Goal: Navigation & Orientation: Find specific page/section

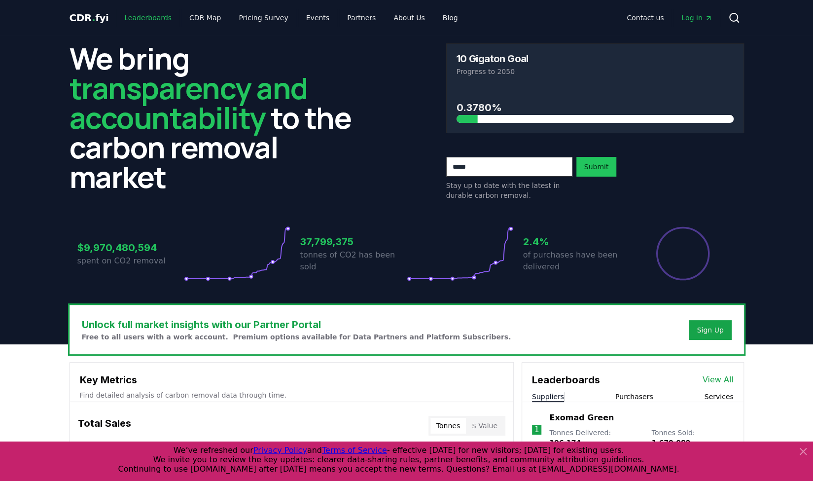
click at [147, 17] on link "Leaderboards" at bounding box center [147, 18] width 63 height 18
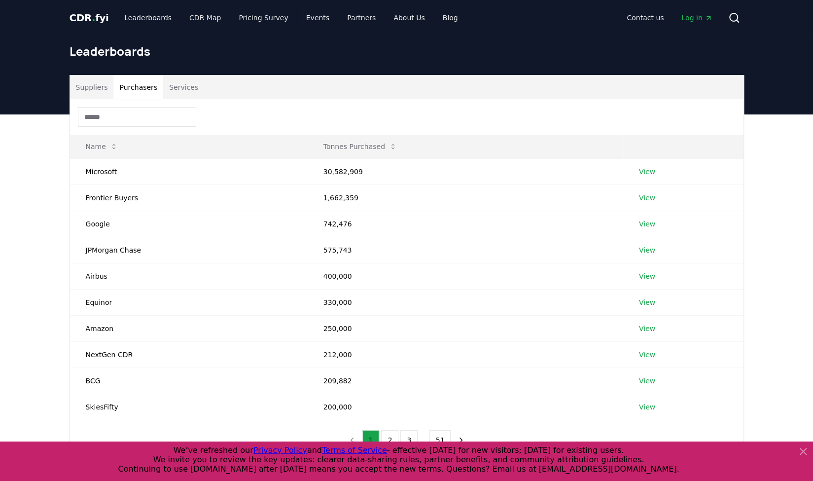
click at [137, 89] on button "Purchasers" at bounding box center [138, 87] width 50 height 24
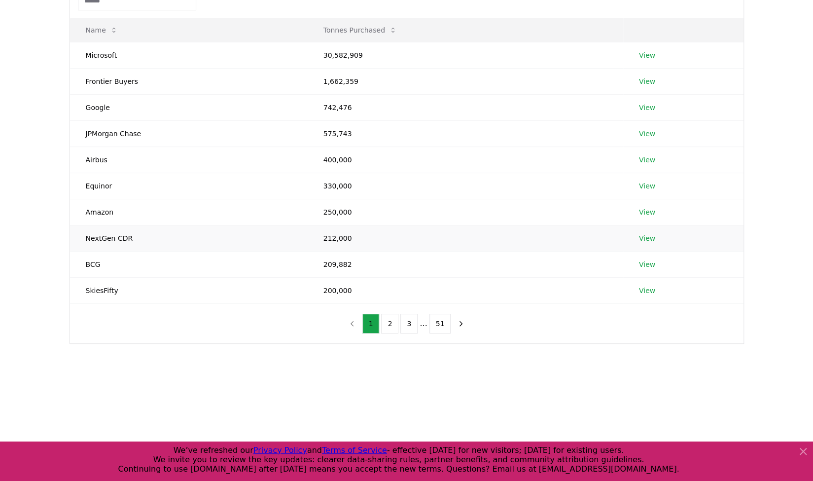
scroll to position [117, 0]
click at [390, 318] on button "2" at bounding box center [389, 323] width 17 height 20
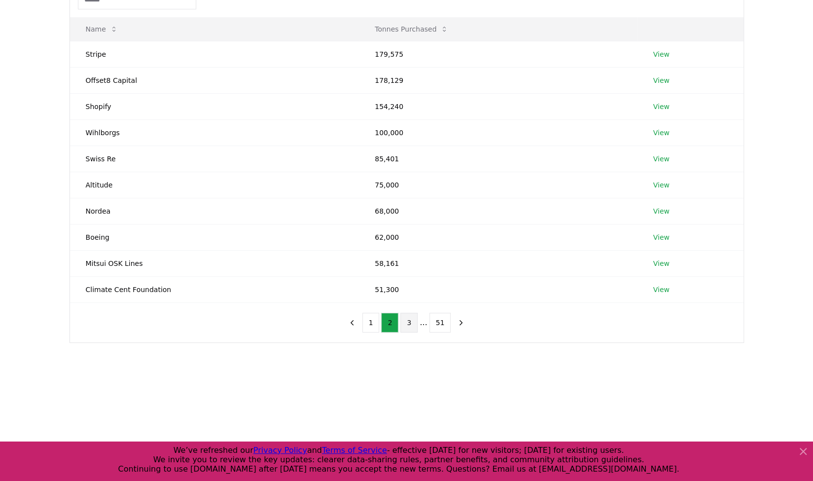
click at [408, 320] on button "3" at bounding box center [408, 323] width 17 height 20
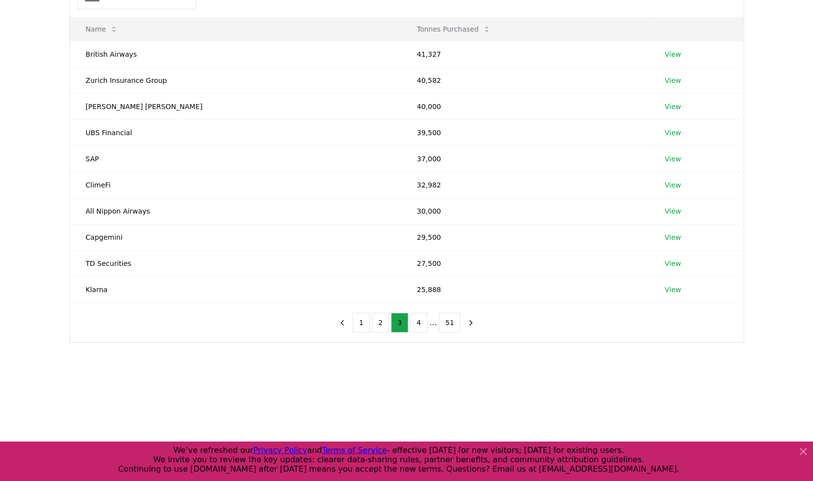
scroll to position [0, 0]
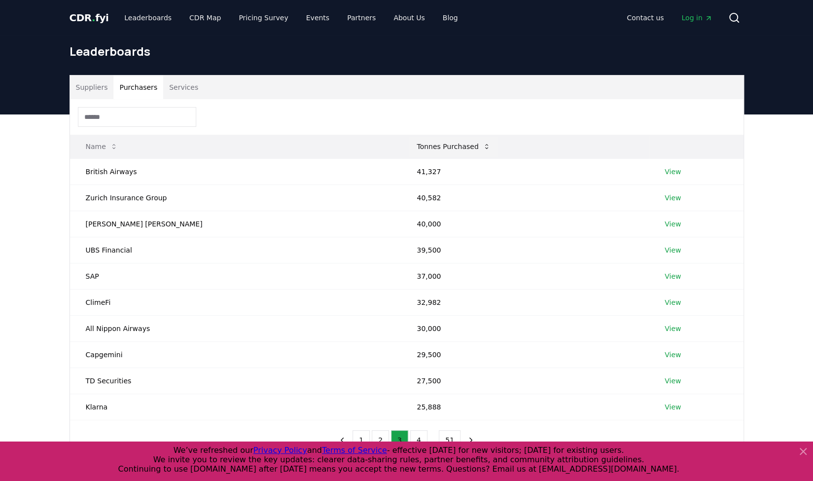
click at [409, 149] on button "Tonnes Purchased" at bounding box center [453, 147] width 89 height 20
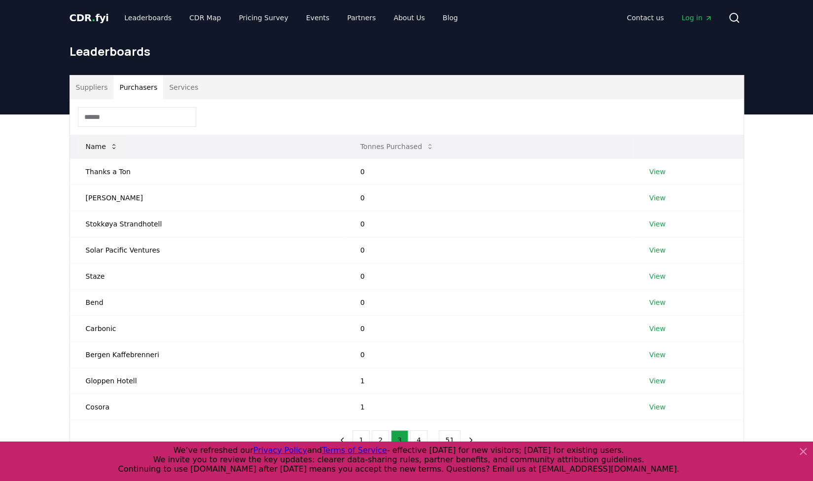
click at [107, 146] on button "Name" at bounding box center [102, 147] width 48 height 20
click at [143, 89] on button "Purchasers" at bounding box center [138, 87] width 50 height 24
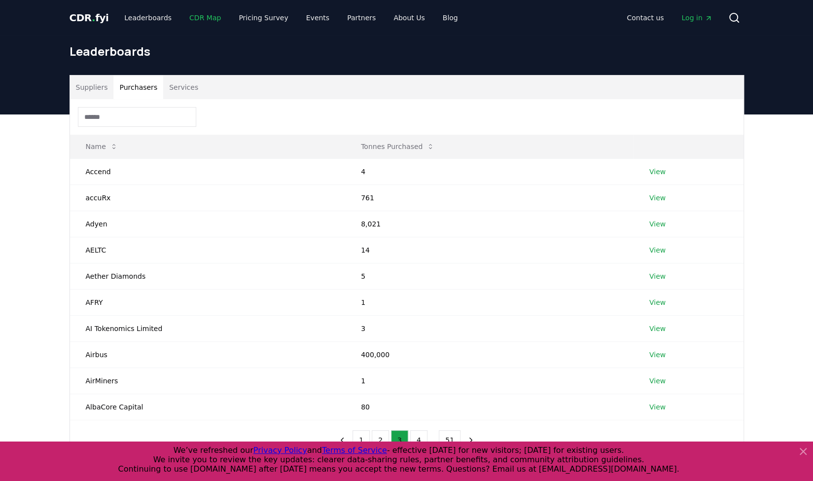
click at [202, 17] on link "CDR Map" at bounding box center [204, 18] width 47 height 18
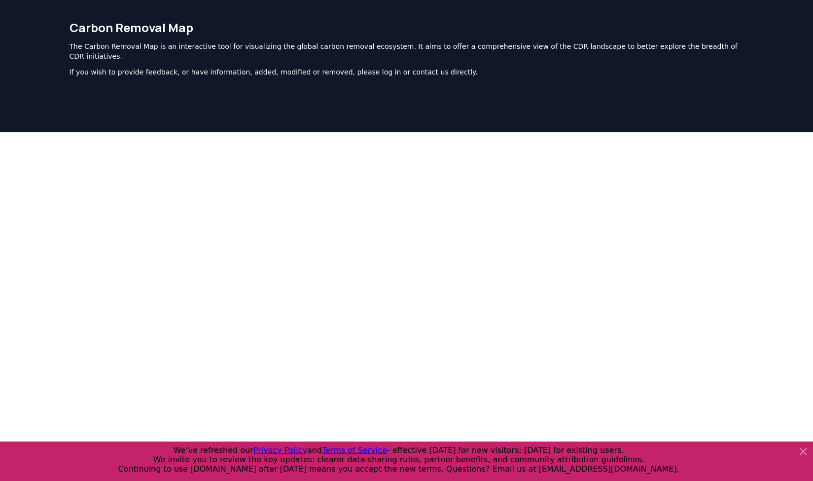
scroll to position [24, 0]
